Goal: Task Accomplishment & Management: Complete application form

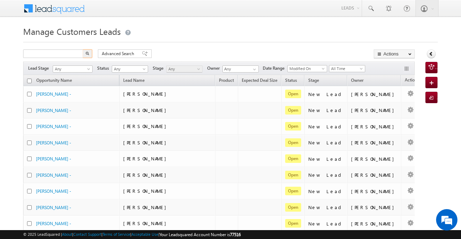
click at [68, 50] on input "text" at bounding box center [53, 53] width 61 height 9
type input "933392"
click at [83, 49] on button "button" at bounding box center [87, 53] width 9 height 9
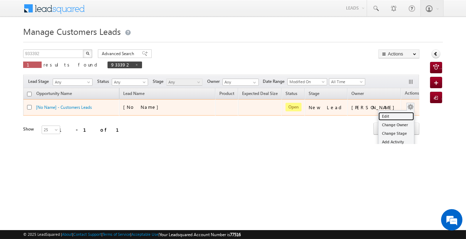
click at [388, 112] on link "Edit" at bounding box center [396, 116] width 36 height 9
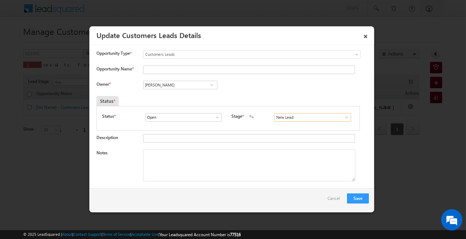
click at [280, 117] on input "New Lead" at bounding box center [312, 117] width 76 height 9
click at [284, 126] on link "Sales Marked" at bounding box center [312, 126] width 76 height 8
type input "Sales Marked"
click at [184, 86] on input "[PERSON_NAME]" at bounding box center [180, 85] width 74 height 9
paste input "Saharanpur"
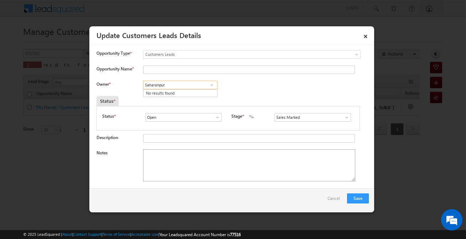
type input "Saharanpur"
click at [199, 87] on input at bounding box center [180, 85] width 74 height 9
click at [155, 97] on span "[EMAIL_ADDRESS][DOMAIN_NAME]" at bounding box center [178, 98] width 64 height 5
type input "[PERSON_NAME]"
click at [172, 67] on input "Opportunity Name *" at bounding box center [249, 69] width 212 height 9
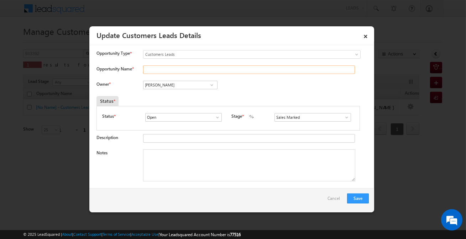
paste input "[PERSON_NAME]"
type input "[PERSON_NAME]"
click at [189, 157] on textarea "Notes" at bounding box center [249, 165] width 212 height 32
paste textarea "[PERSON_NAME] / Renovation / Required 8 Lakh / income is 60k with business and …"
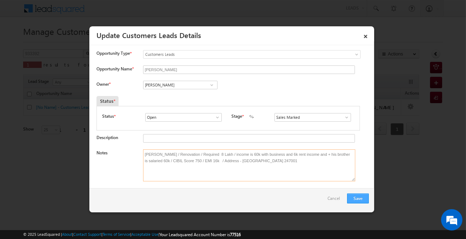
type textarea "[PERSON_NAME] / Renovation / Required 8 Lakh / income is 60k with business and …"
click at [357, 200] on button "Save" at bounding box center [358, 198] width 22 height 10
